Goal: Find contact information: Find contact information

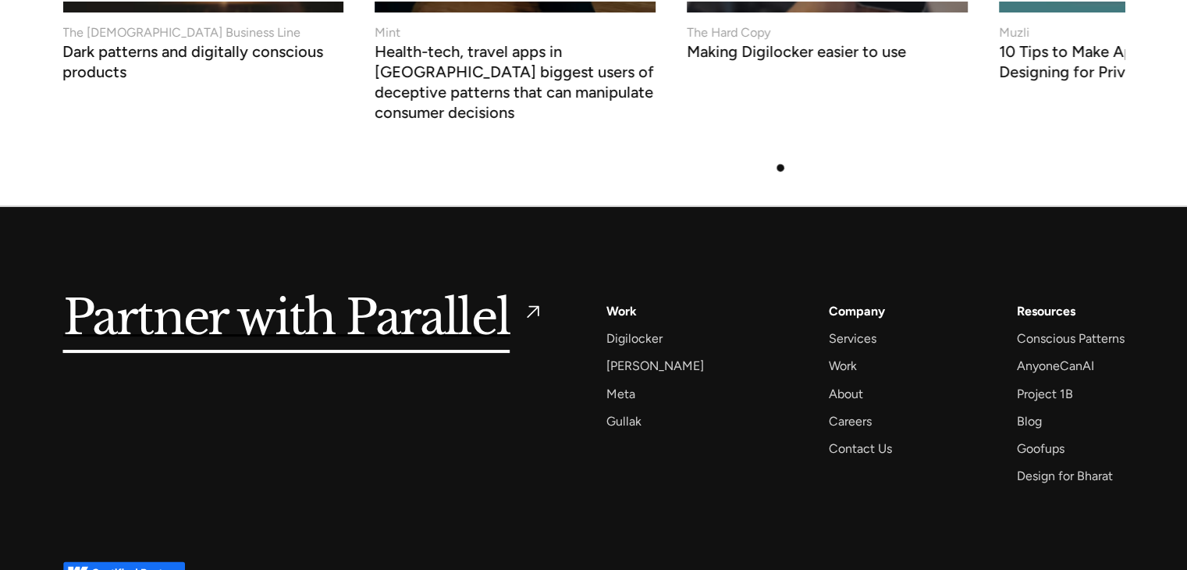
scroll to position [6131, 0]
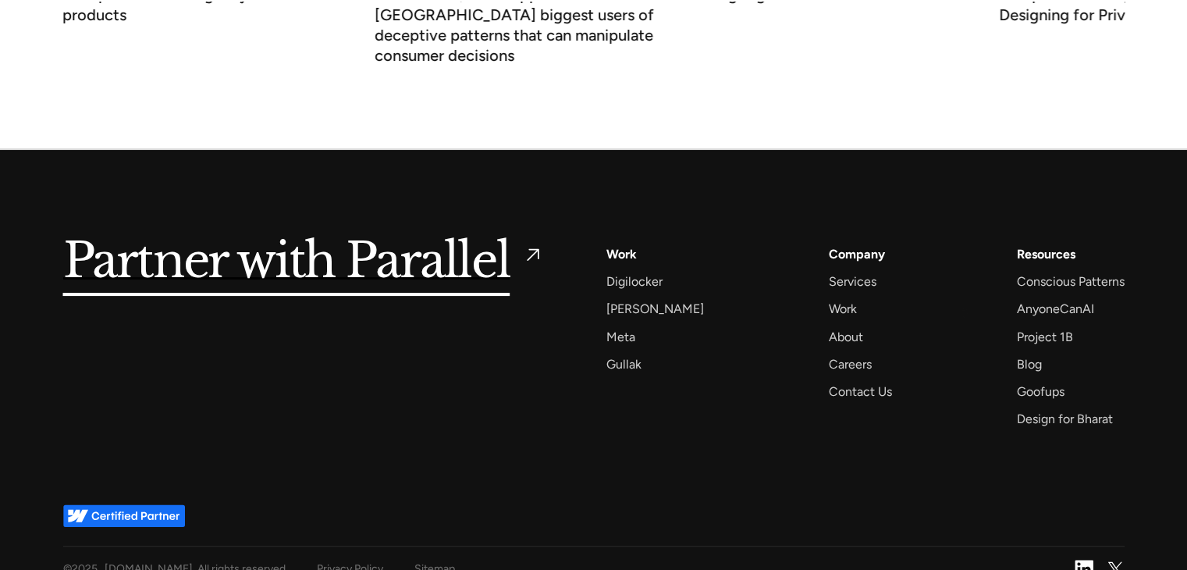
click at [964, 313] on div "Services AI Design Sprint Design Sprint UX Design ProdUX Work Digilocker Cowin …" at bounding box center [865, 337] width 518 height 186
click at [829, 381] on div "Contact Us" at bounding box center [860, 391] width 63 height 21
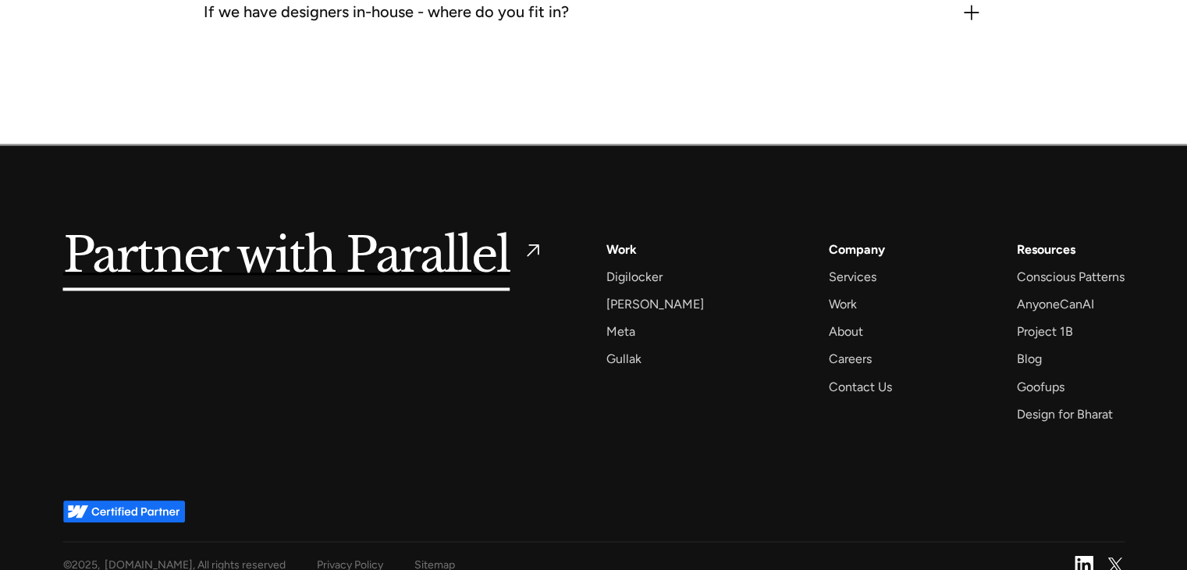
scroll to position [2529, 0]
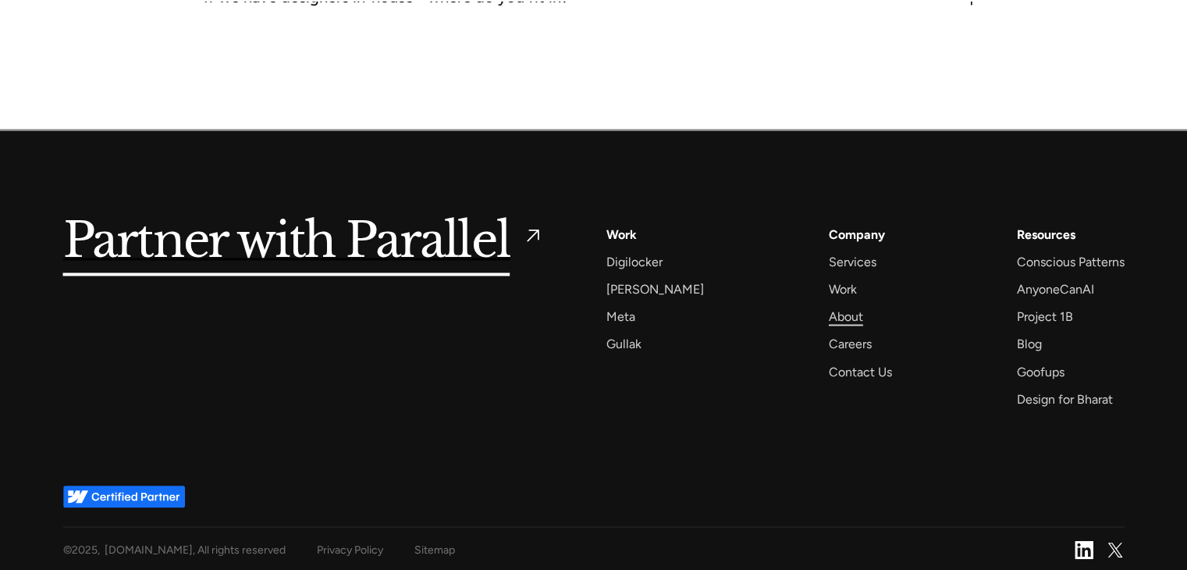
click at [831, 315] on div "About" at bounding box center [846, 316] width 34 height 21
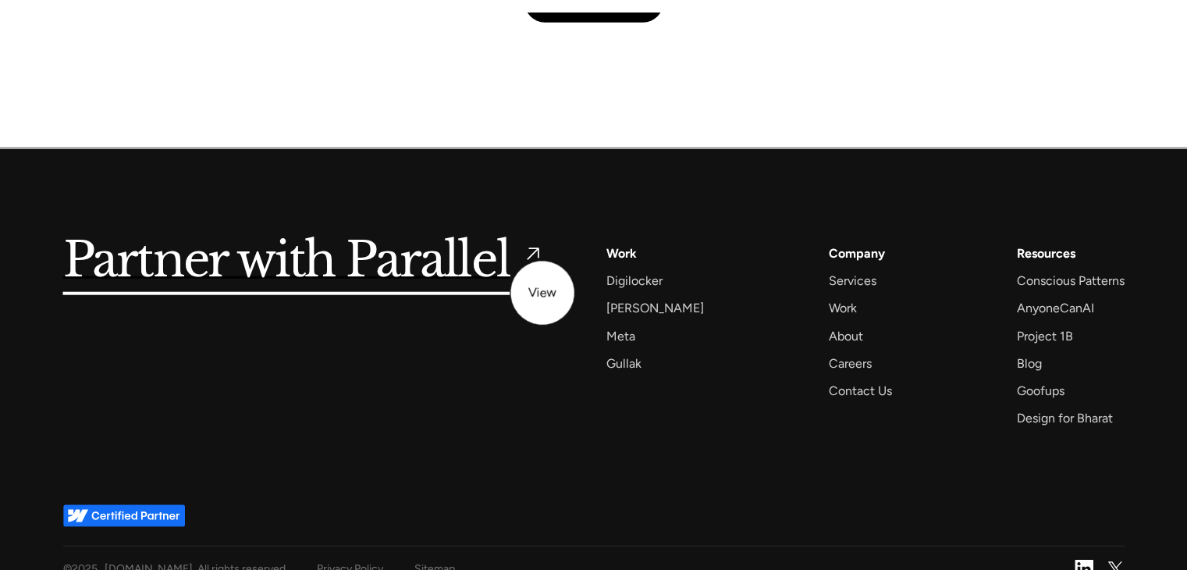
scroll to position [3801, 0]
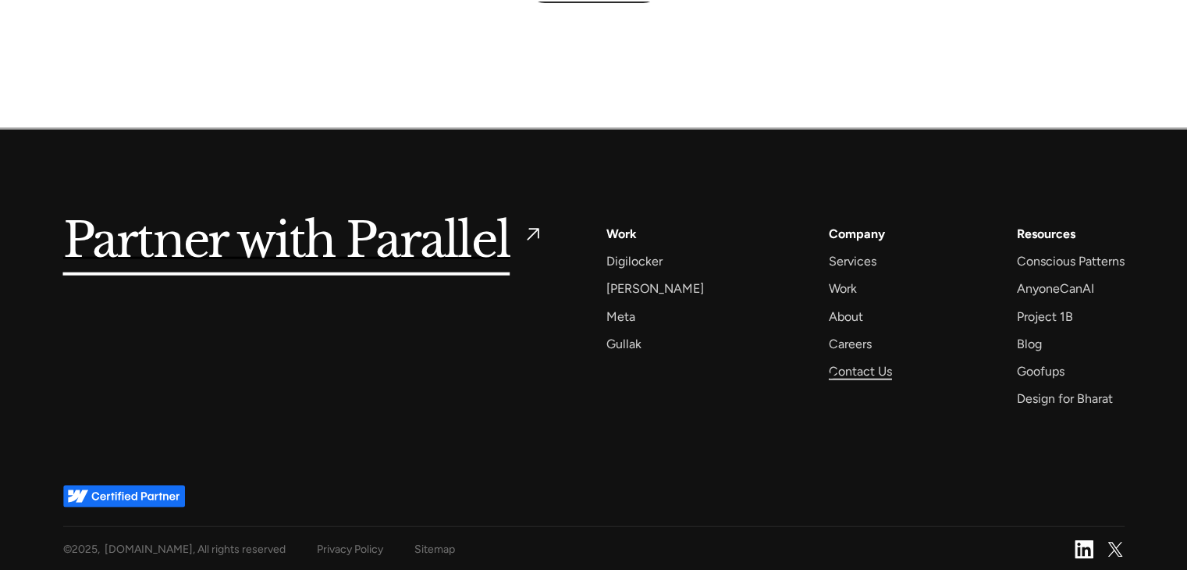
click at [831, 375] on div "Contact Us" at bounding box center [860, 371] width 63 height 21
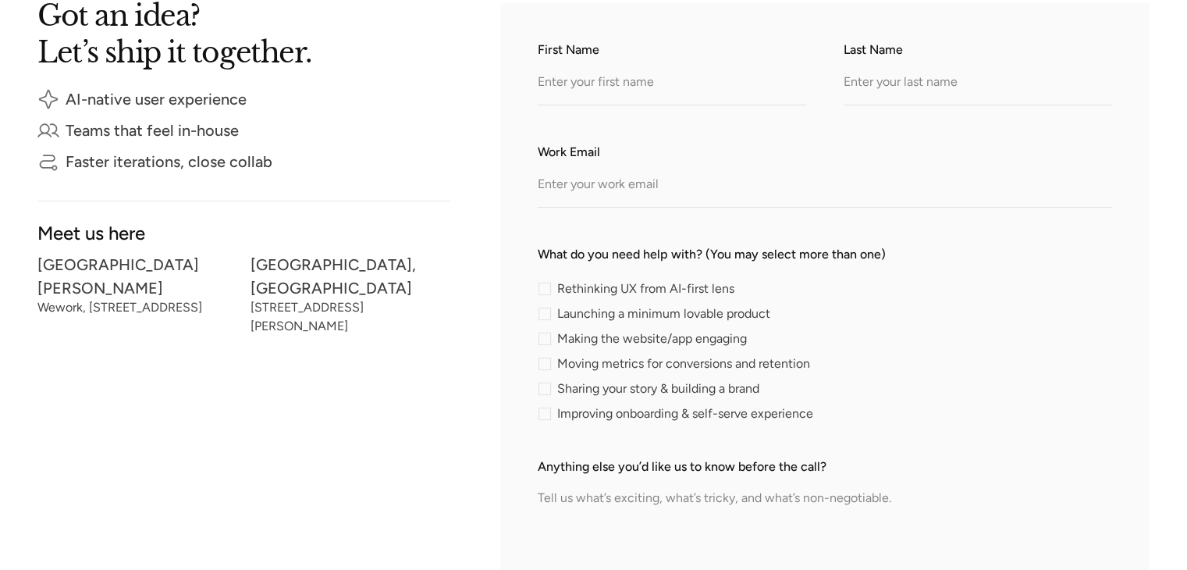
scroll to position [390, 0]
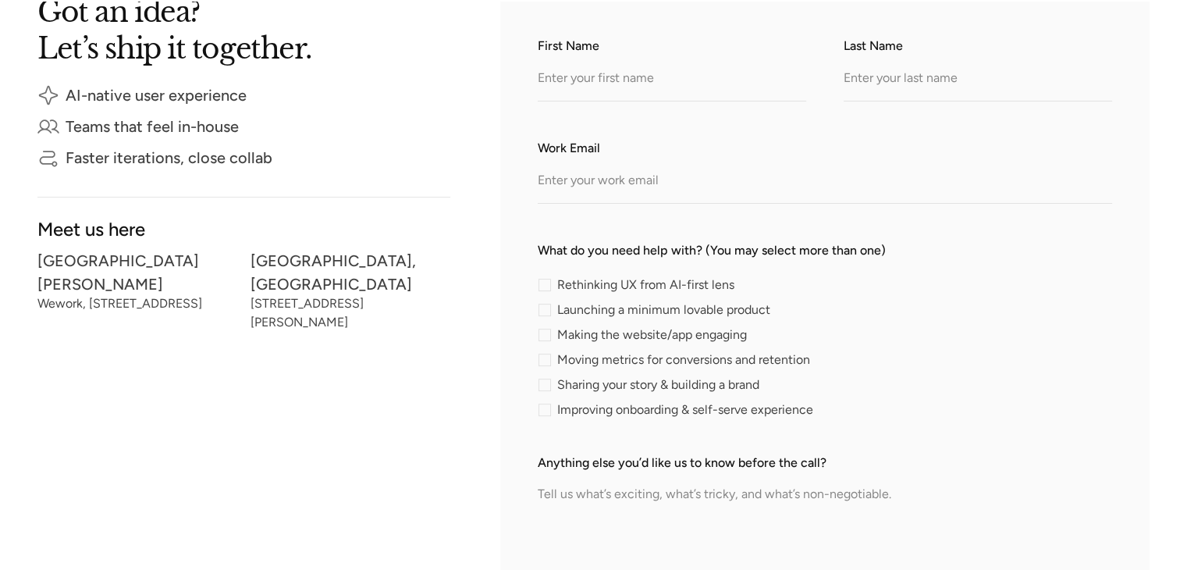
click at [108, 382] on div "Got an idea? Let’s ship it together. AI-native user experience Teams that feel …" at bounding box center [243, 379] width 413 height 761
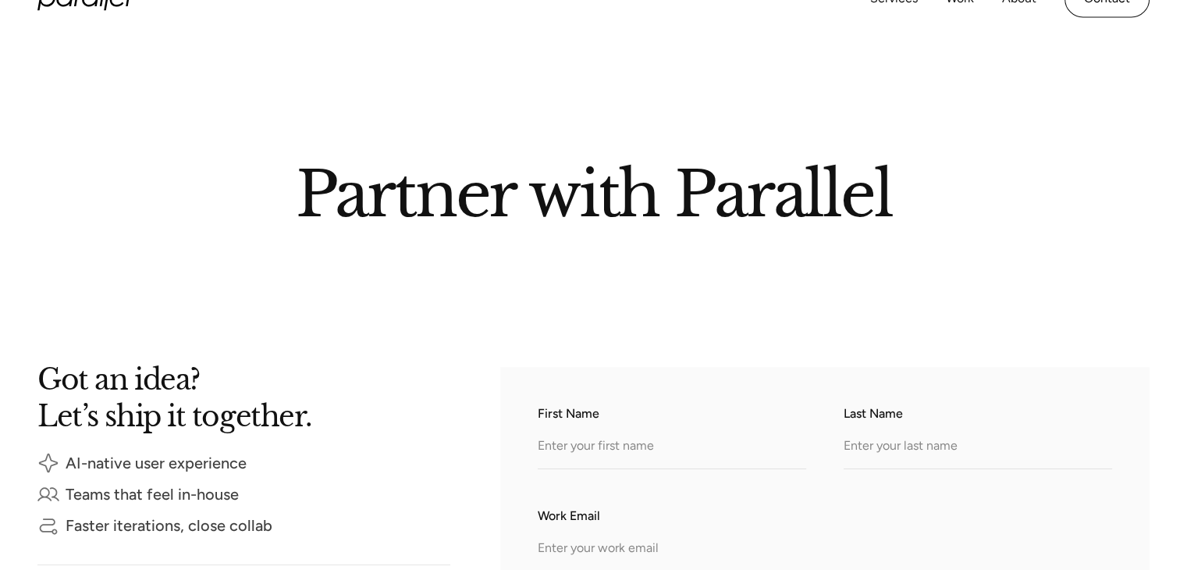
scroll to position [0, 0]
